Goal: Check status: Check status

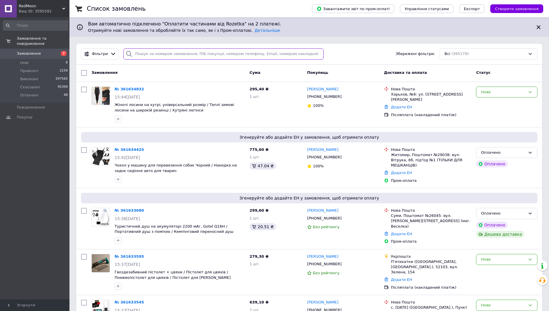
click at [156, 53] on input "search" at bounding box center [223, 53] width 200 height 11
paste input "361627740"
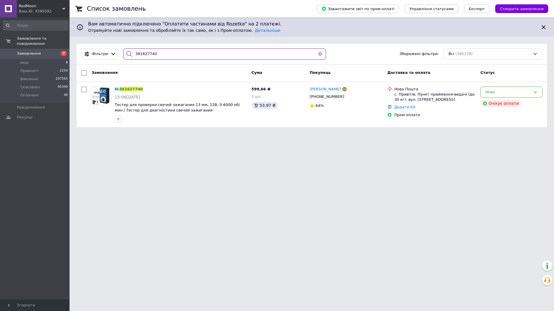
click at [181, 55] on input "361627740" at bounding box center [224, 53] width 202 height 11
paste input "954"
type input "361627954"
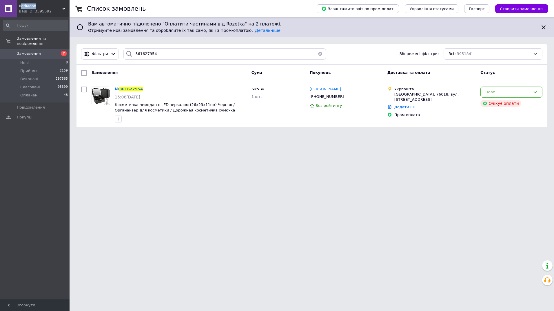
drag, startPoint x: 37, startPoint y: 5, endPoint x: 20, endPoint y: 8, distance: 16.7
click at [20, 8] on span "RedMoon" at bounding box center [40, 5] width 43 height 5
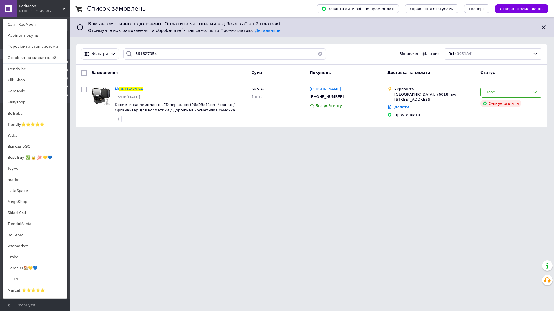
drag, startPoint x: 20, startPoint y: 8, endPoint x: 185, endPoint y: 187, distance: 243.6
click at [187, 134] on html "RedMoon Ваш ID: 3595592 Сайт RedMoon Кабінет покупця Перевірити стан системи Ст…" at bounding box center [277, 67] width 554 height 134
drag, startPoint x: 18, startPoint y: 5, endPoint x: 35, endPoint y: 6, distance: 17.1
click at [35, 6] on div "RedMoon Ваш ID: 3595592" at bounding box center [30, 8] width 26 height 17
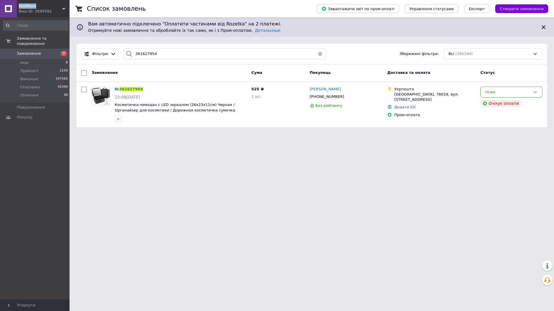
copy span "RedMoon"
